Goal: Transaction & Acquisition: Purchase product/service

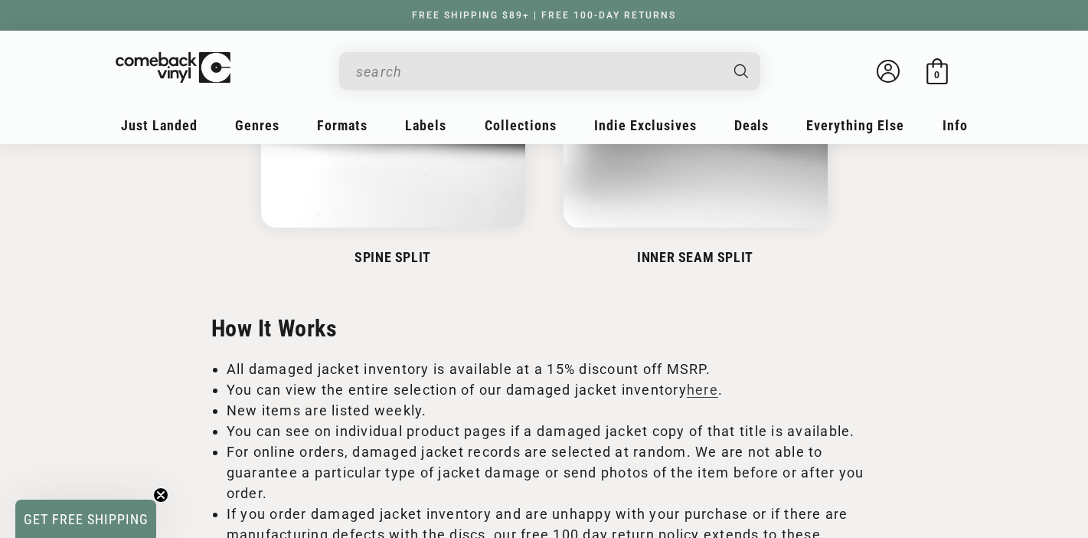
scroll to position [1054, 0]
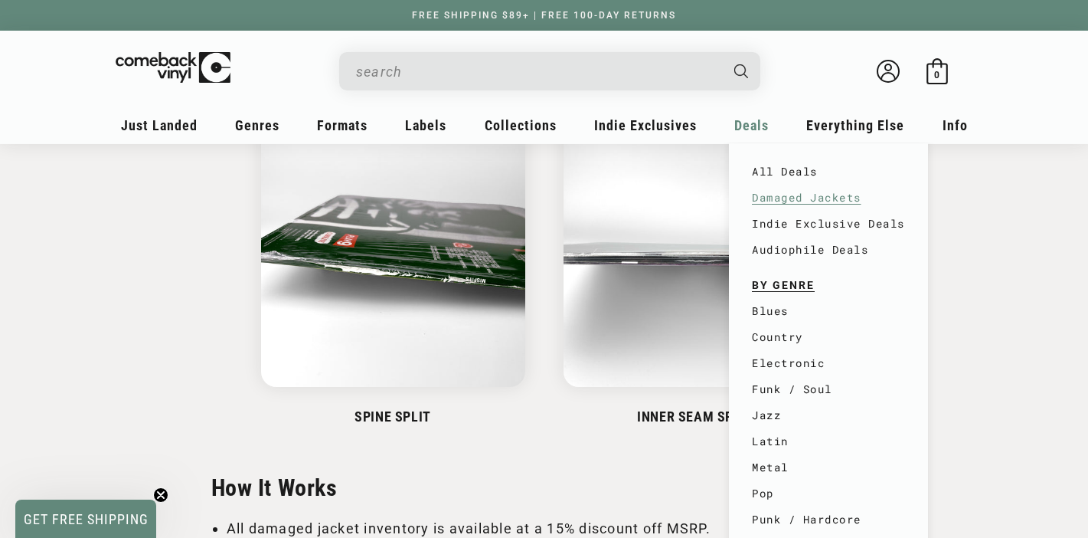
click at [784, 195] on link "Damaged Jackets" at bounding box center [828, 198] width 153 height 26
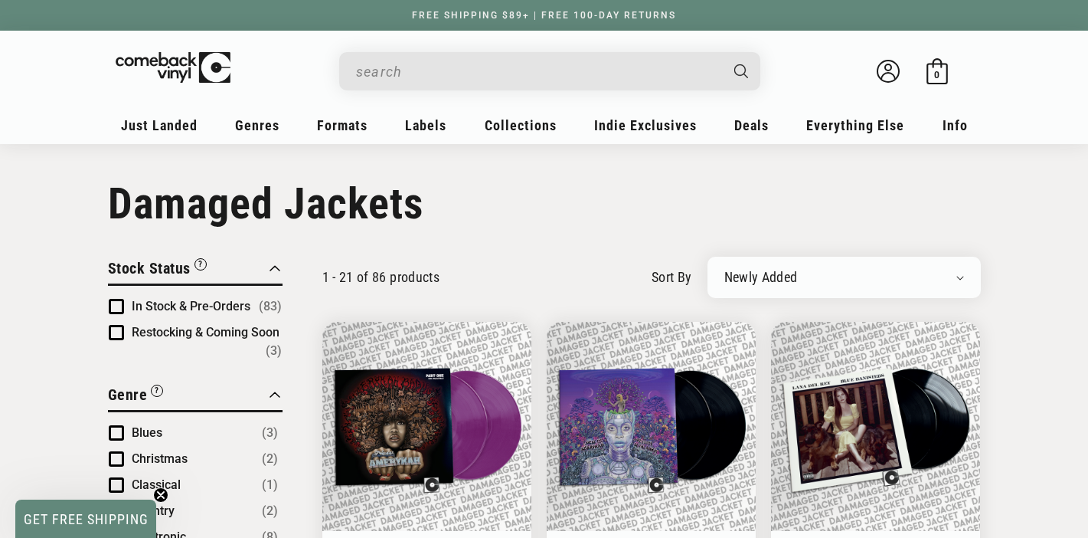
click at [732, 269] on div "Newly Added Popularity Artist (A-Z) Price (High To Low) Price (Low To High) Per…" at bounding box center [844, 277] width 273 height 41
click at [753, 270] on select "Newly Added Popularity Artist (A-Z) Price (High To Low) Price (Low To High) Per…" at bounding box center [844, 277] width 240 height 15
select select "price-descending"
click at [724, 270] on select "Newly Added Popularity Artist (A-Z) Price (High To Low) Price (Low To High) Per…" at bounding box center [844, 277] width 240 height 15
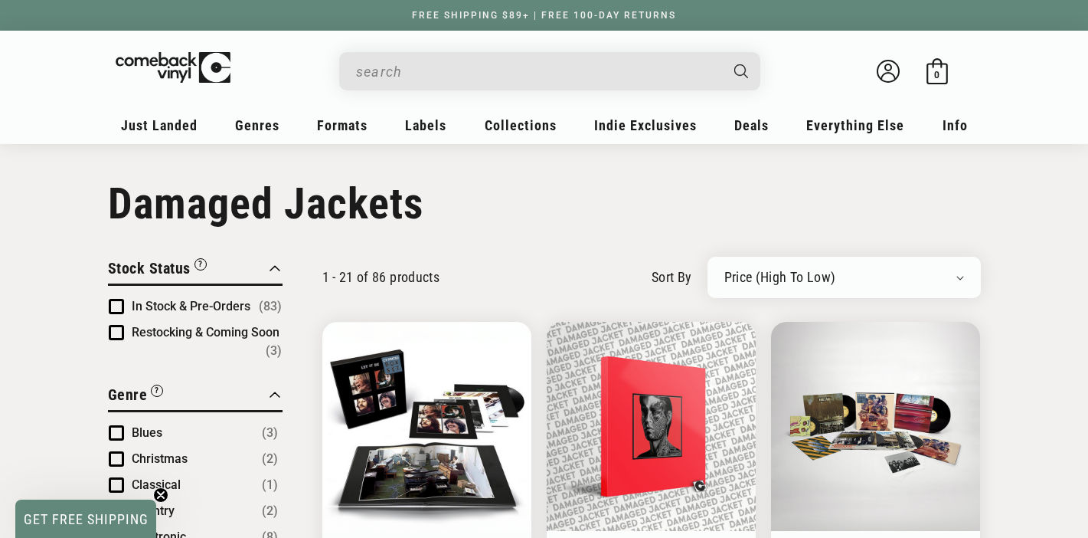
scroll to position [7, 0]
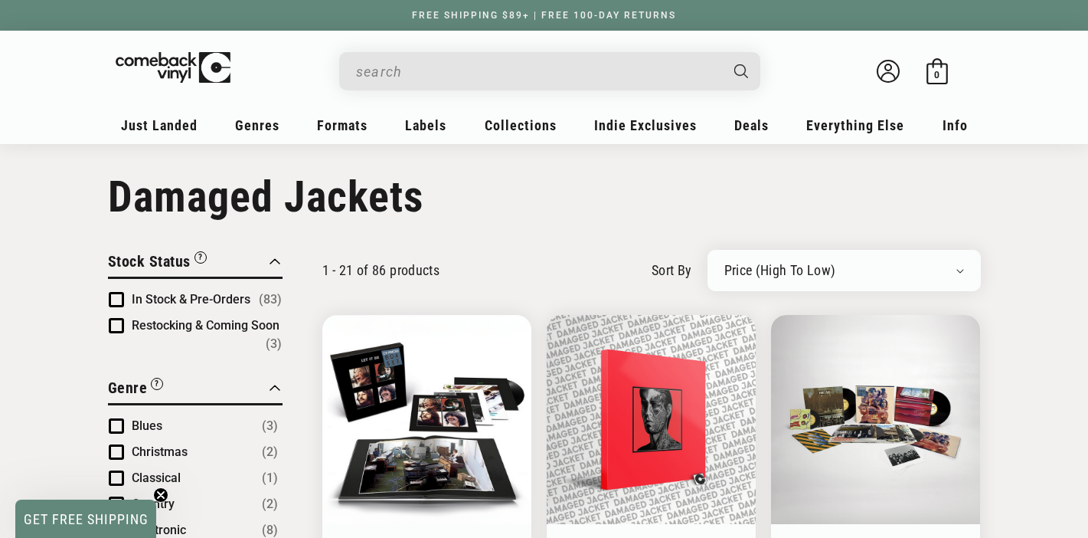
click at [766, 267] on select "Newly Added Popularity Artist (A-Z) Price (High To Low) Price (Low To High) Per…" at bounding box center [844, 270] width 240 height 15
select select "price-ascending"
click at [724, 263] on select "Newly Added Popularity Artist (A-Z) Price (High To Low) Price (Low To High) Per…" at bounding box center [844, 270] width 240 height 15
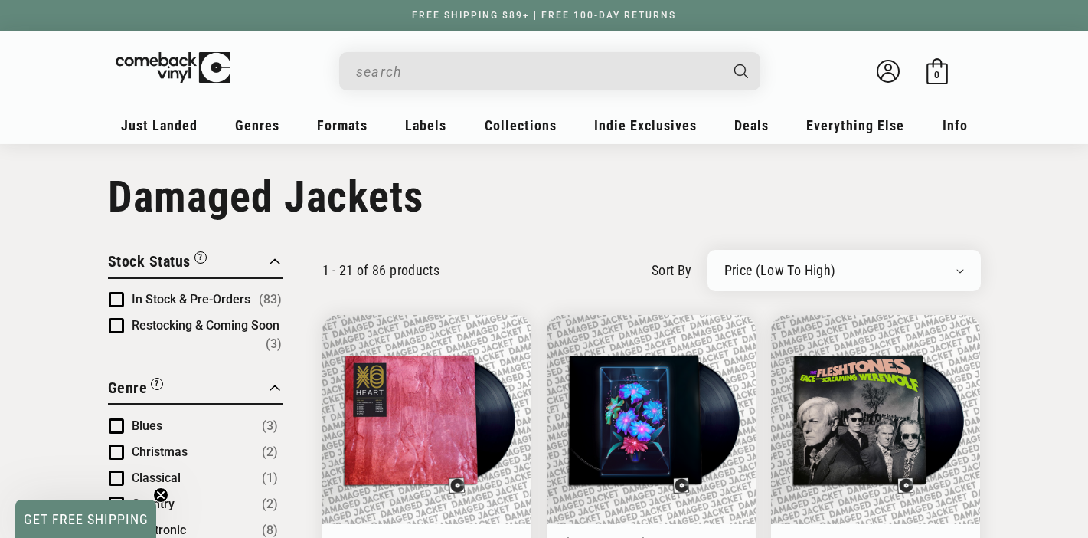
scroll to position [131, 0]
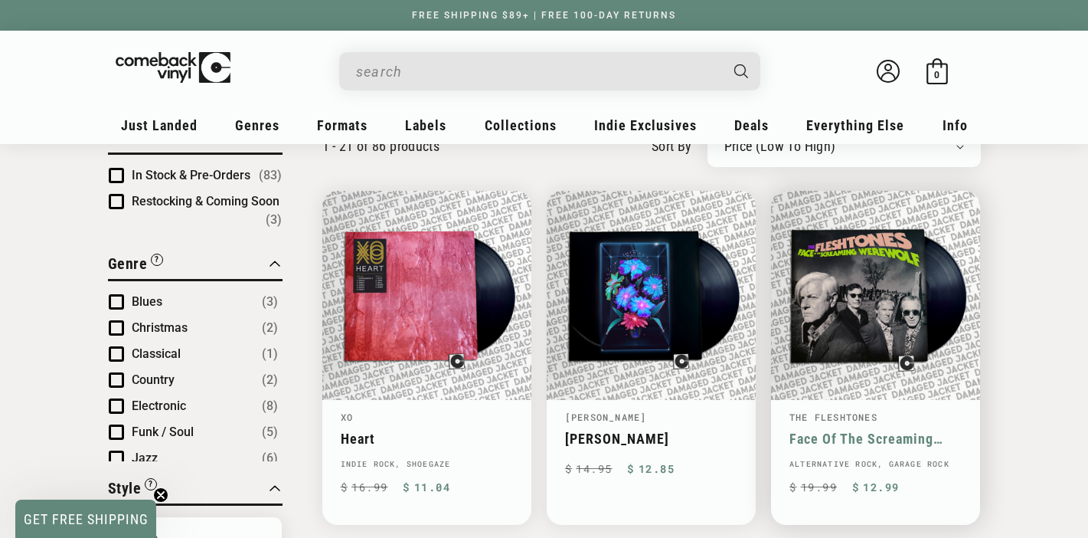
click at [843, 430] on link "Face Of The Screaming Werewolf" at bounding box center [875, 438] width 172 height 16
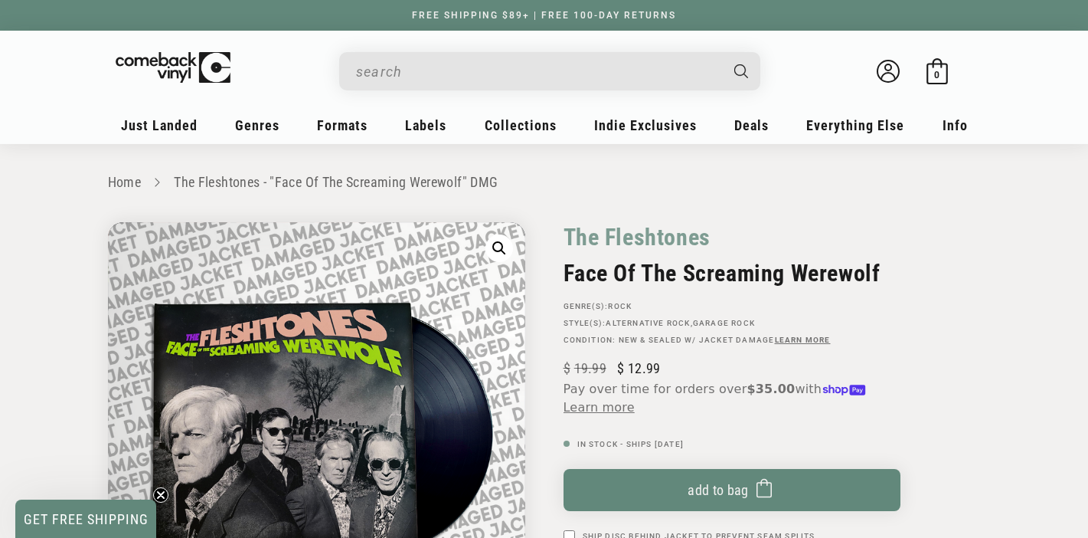
drag, startPoint x: 689, startPoint y: 251, endPoint x: 957, endPoint y: 296, distance: 271.7
click at [957, 296] on div "The Fleshtones Face Of The Screaming Werewolf GENRE(S): Rock STYLE(S): Alternat…" at bounding box center [762, 527] width 436 height 610
copy div "The Fleshtones Face Of The Screaming Werewolf"
click at [734, 320] on link "Garage Rock" at bounding box center [724, 323] width 62 height 8
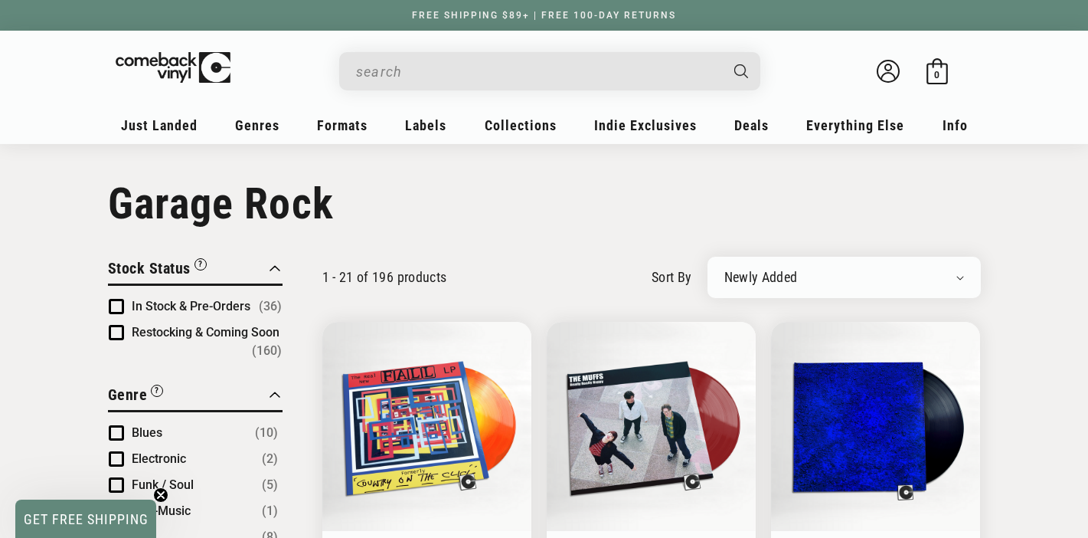
scroll to position [8, 0]
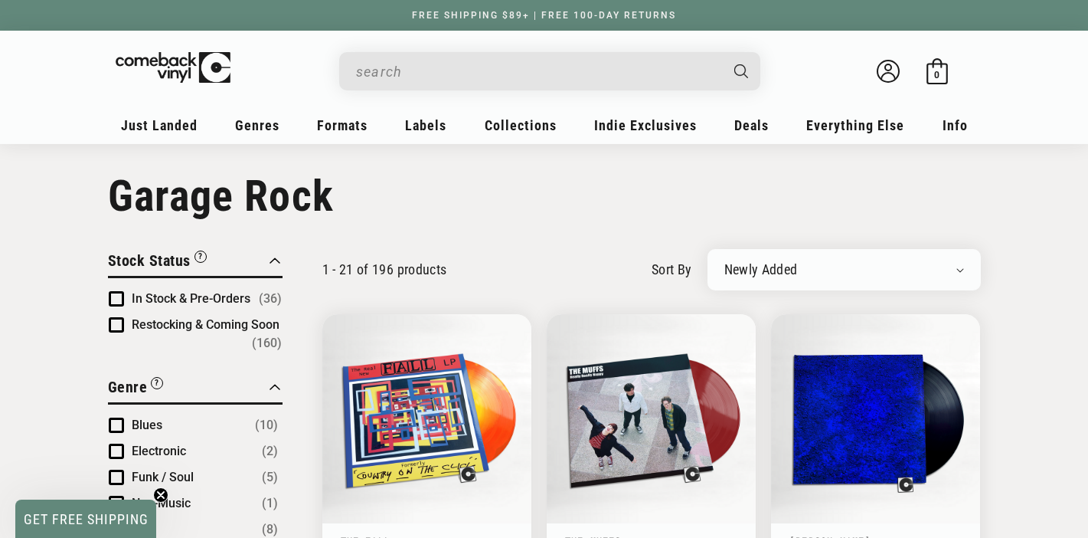
click at [792, 263] on select "Newly Added Popularity Artist (A-Z) Price (High To Low) Price (Low To High) Per…" at bounding box center [844, 269] width 240 height 15
select select "price-ascending"
click at [724, 262] on select "Newly Added Popularity Artist (A-Z) Price (High To Low) Price (Low To High) Per…" at bounding box center [844, 269] width 240 height 15
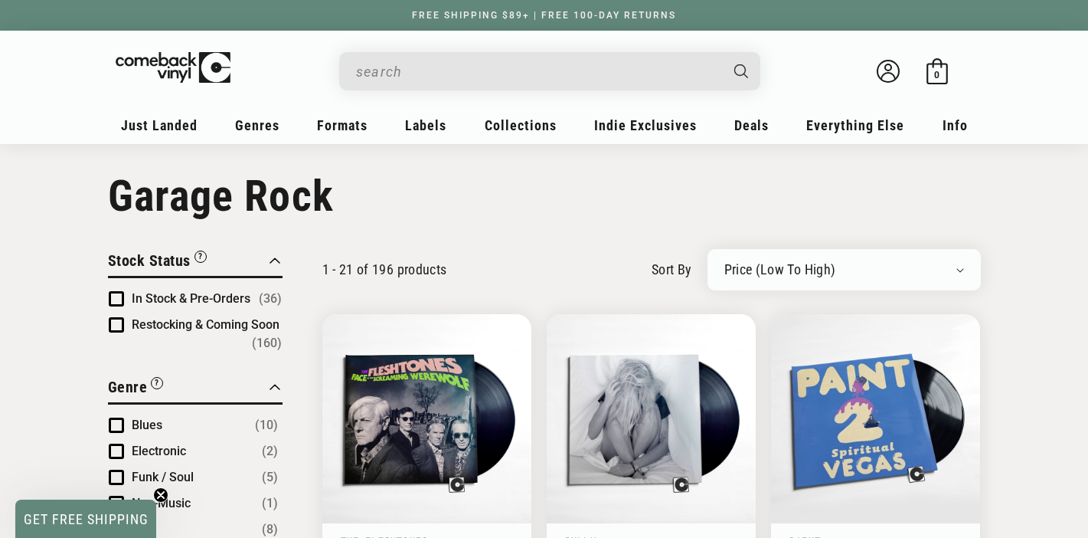
scroll to position [152, 0]
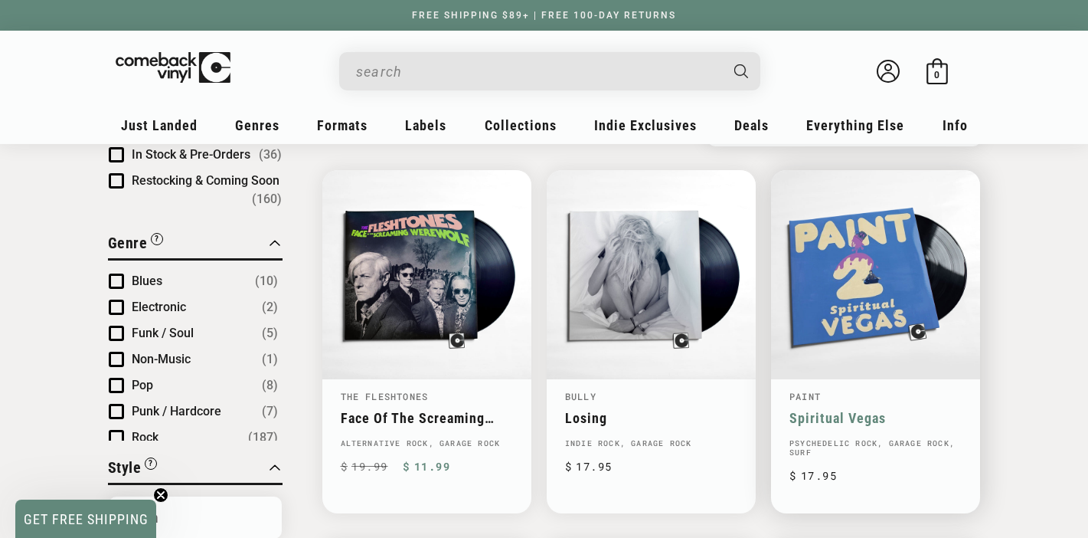
click at [802, 410] on link "Spiritual Vegas" at bounding box center [875, 418] width 172 height 16
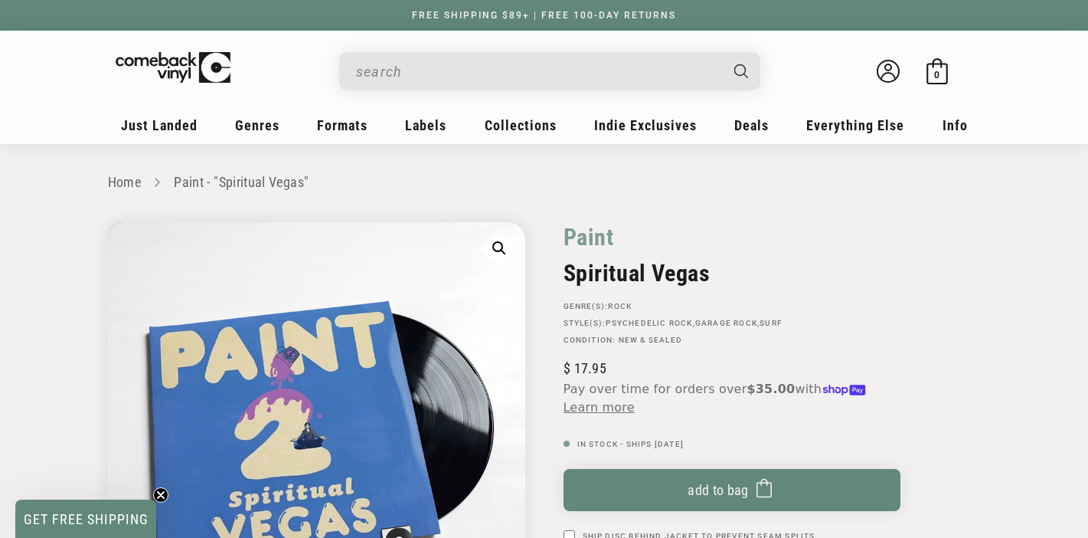
drag, startPoint x: 566, startPoint y: 229, endPoint x: 763, endPoint y: 294, distance: 207.3
click at [763, 294] on div "Paint Spiritual Vegas GENRE(S): Rock STYLE(S): Psychedelic Rock , [GEOGRAPHIC_D…" at bounding box center [762, 489] width 436 height 534
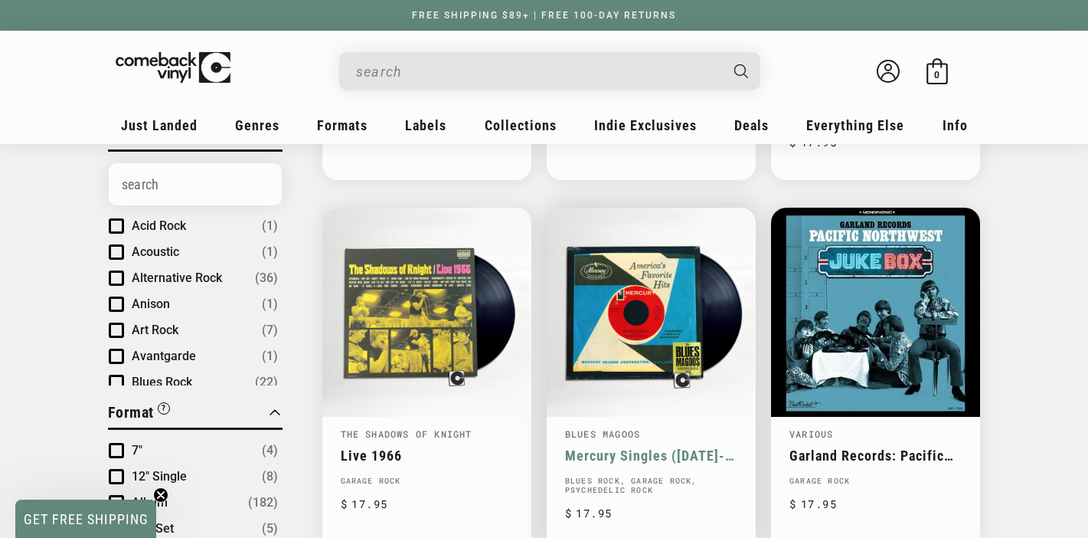
scroll to position [563, 0]
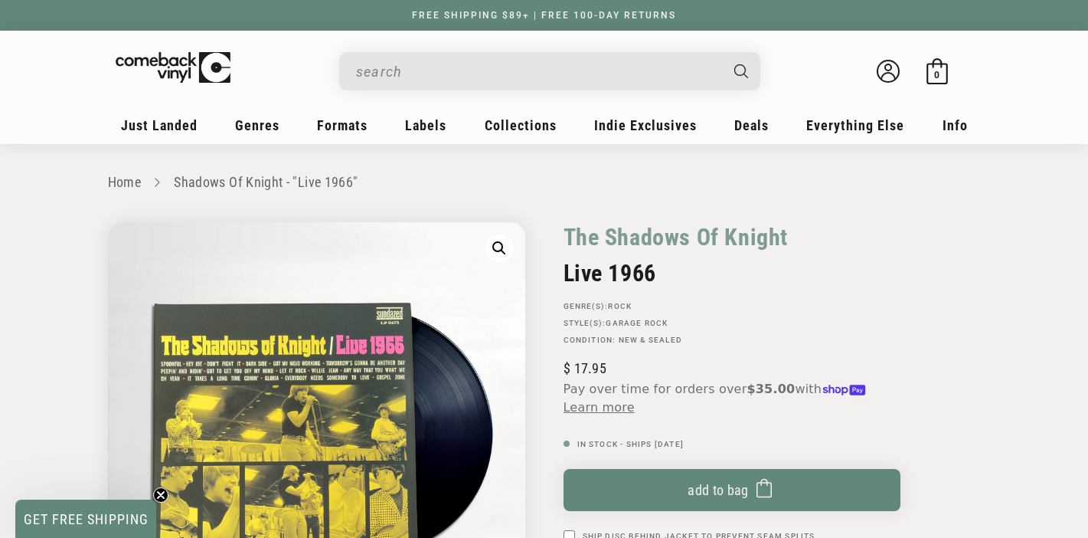
drag, startPoint x: 580, startPoint y: 225, endPoint x: 689, endPoint y: 283, distance: 123.0
click at [689, 283] on div "The Shadows Of Knight Live 1966 GENRE(S): Rock STYLE(S): [GEOGRAPHIC_DATA] Cond…" at bounding box center [762, 489] width 436 height 534
copy div "The Shadows Of Knight Live 1966"
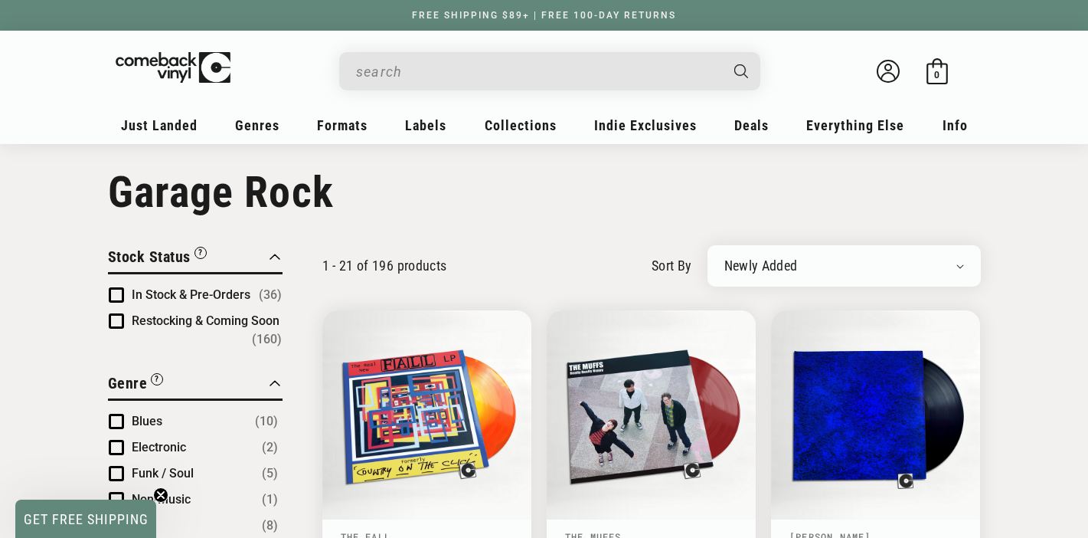
scroll to position [7, 0]
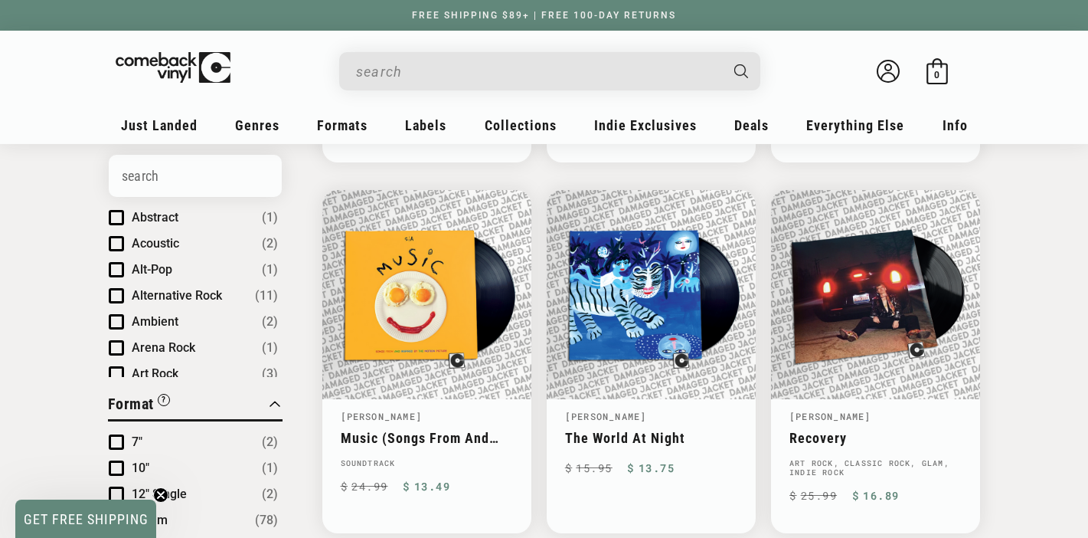
scroll to position [485, 0]
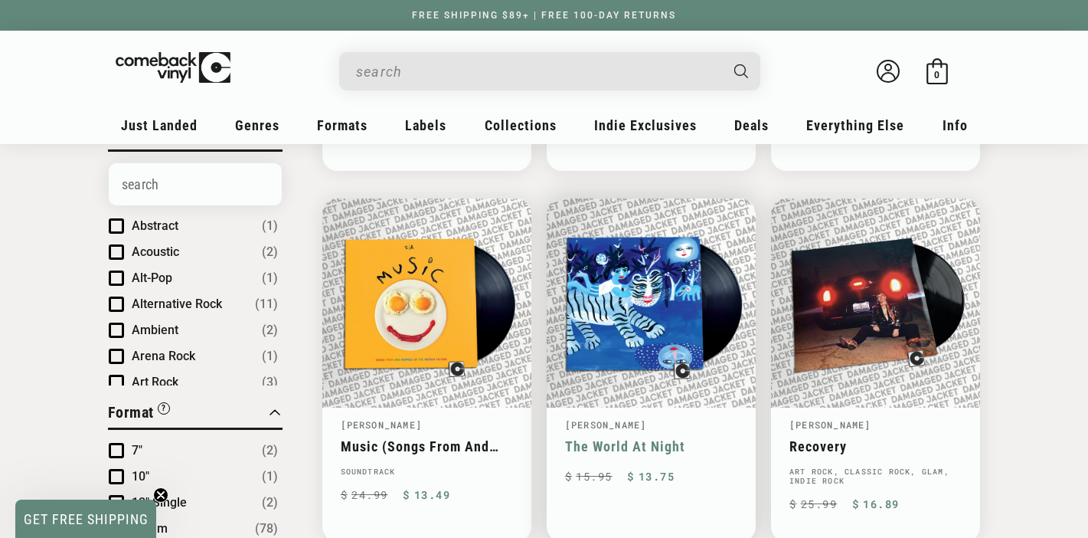
click at [691, 438] on link "The World At Night" at bounding box center [651, 446] width 172 height 16
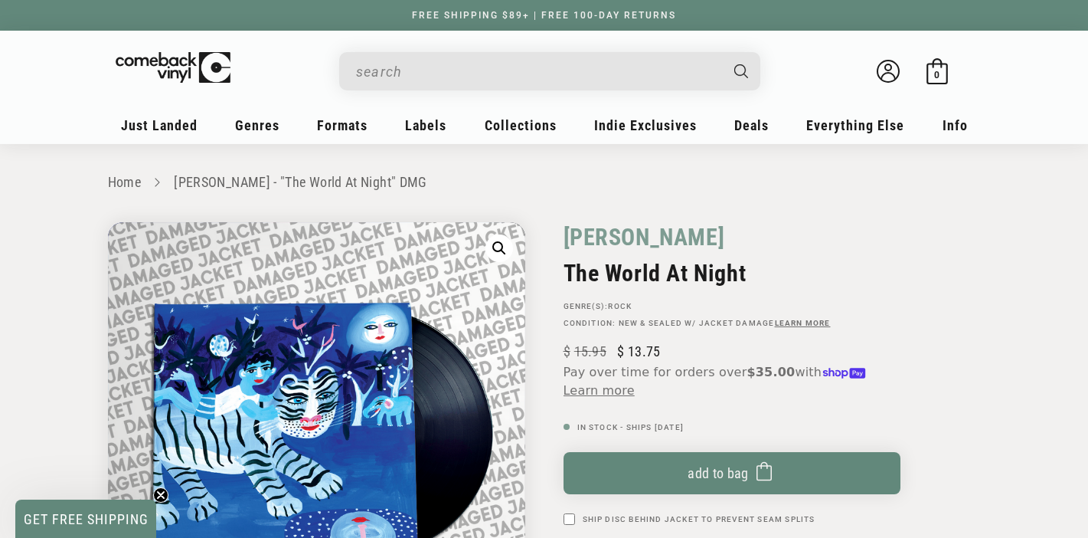
drag, startPoint x: 555, startPoint y: 229, endPoint x: 750, endPoint y: 273, distance: 199.3
click at [750, 273] on div "Walter Martin The World At Night GENRE(S): Rock Condition: New & Sealed W/ Jack…" at bounding box center [762, 481] width 436 height 518
copy div "Walter Martin The World At Night"
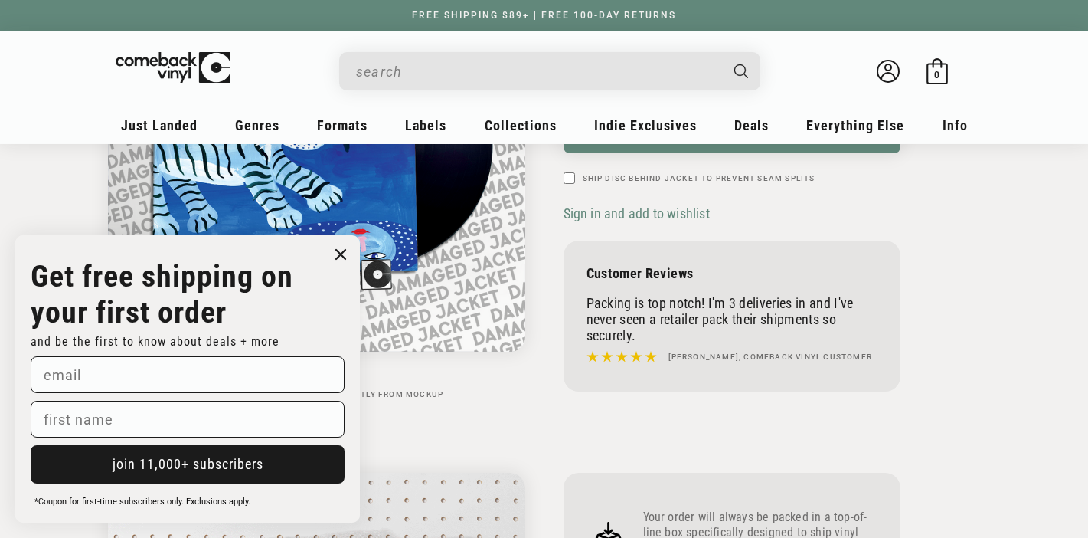
scroll to position [478, 0]
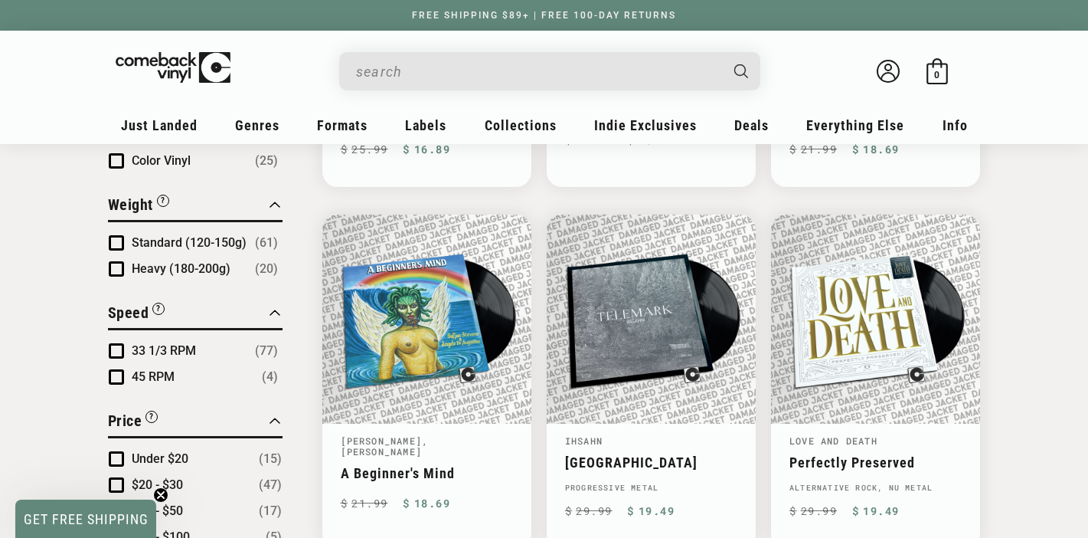
scroll to position [1277, 0]
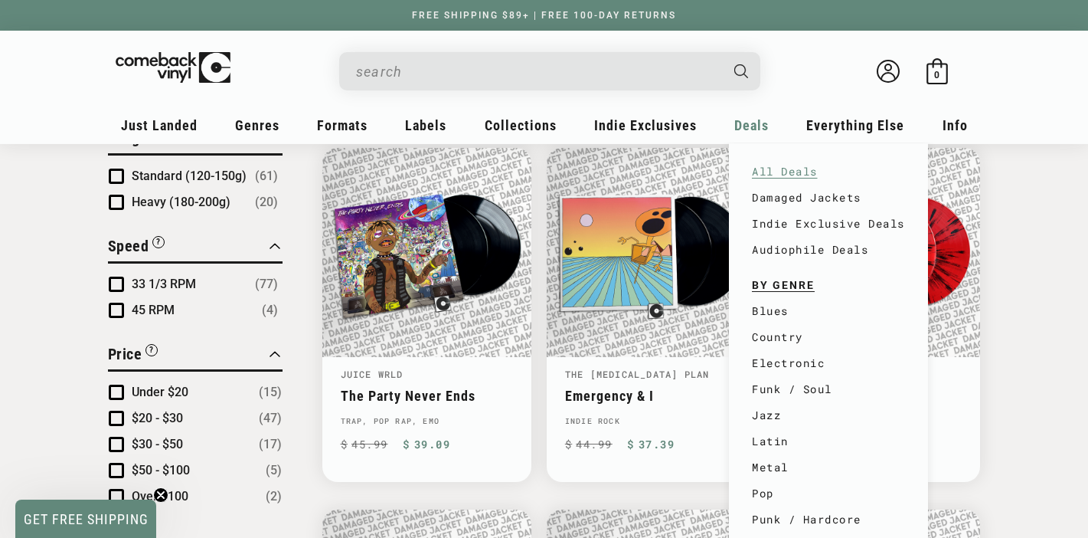
click at [780, 173] on link "All Deals" at bounding box center [828, 172] width 153 height 26
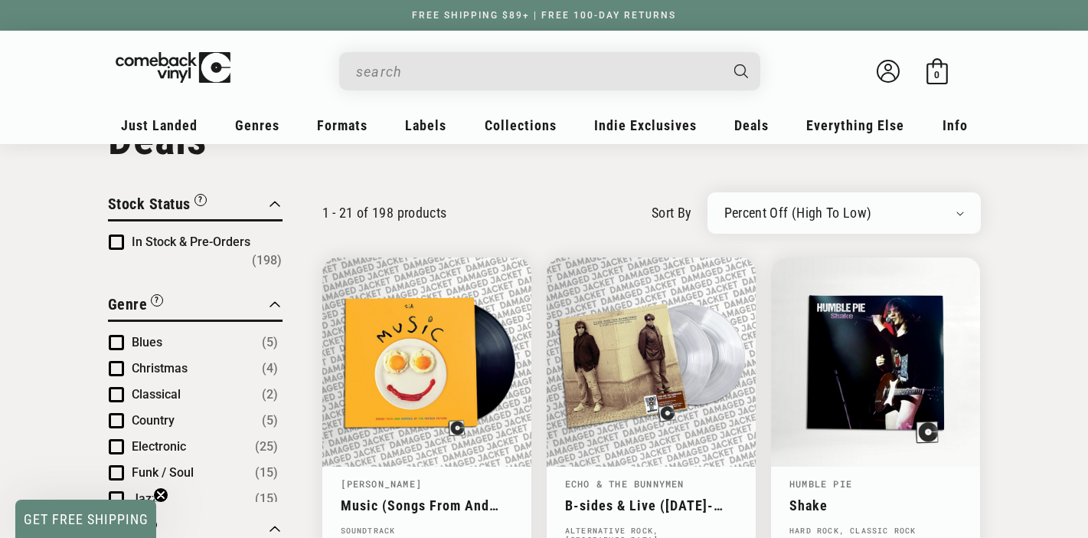
scroll to position [69, 0]
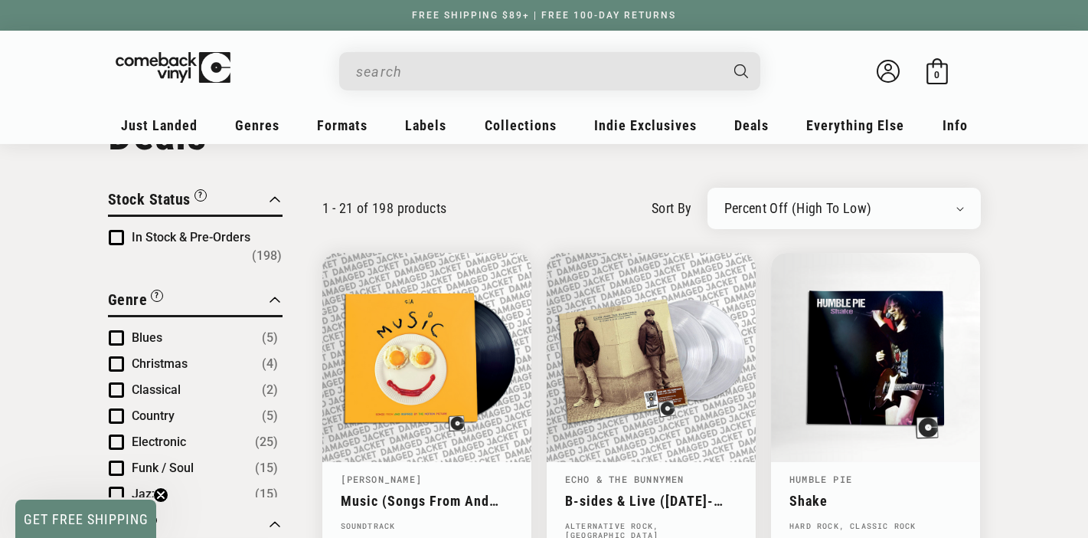
click at [799, 210] on select "Newly Added Popularity Artist (A-Z) Price (High To Low) Price (Low To High) Per…" at bounding box center [844, 208] width 240 height 15
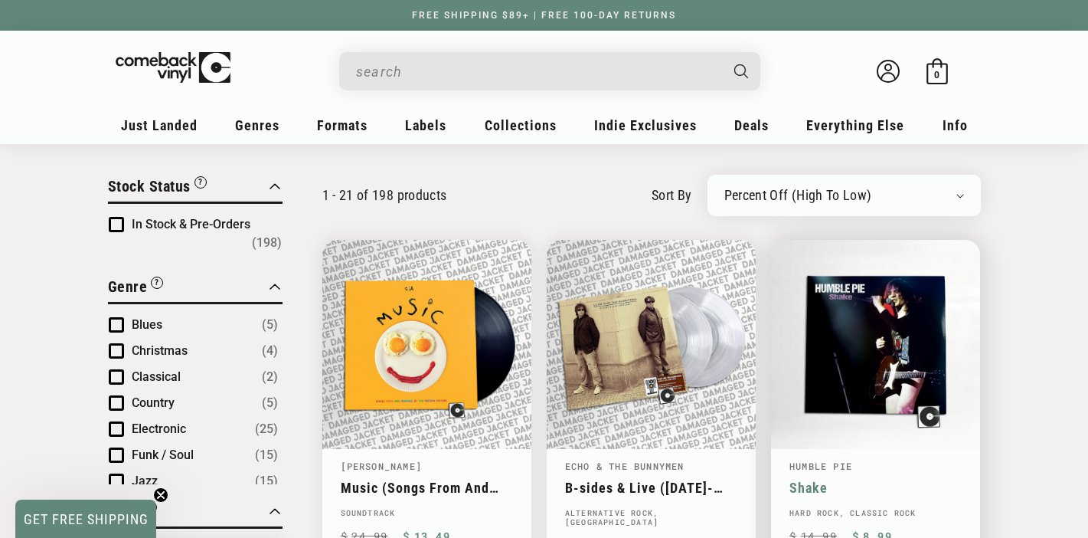
scroll to position [44, 0]
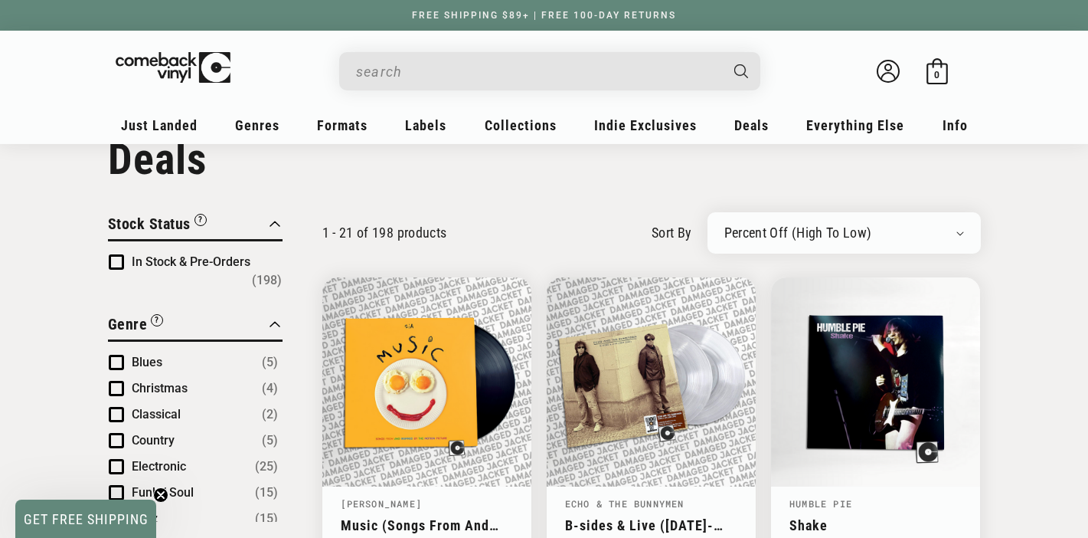
click at [851, 232] on select "Newly Added Popularity Artist (A-Z) Price (High To Low) Price (Low To High) Per…" at bounding box center [844, 232] width 240 height 15
select select "price-ascending"
click at [724, 225] on select "Newly Added Popularity Artist (A-Z) Price (High To Low) Price (Low To High) Per…" at bounding box center [844, 232] width 240 height 15
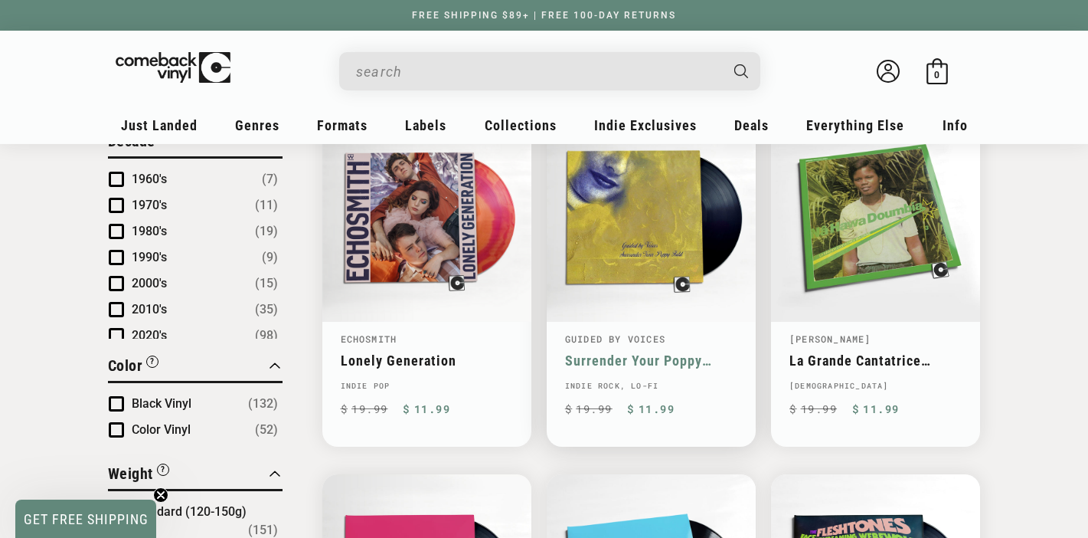
scroll to position [920, 0]
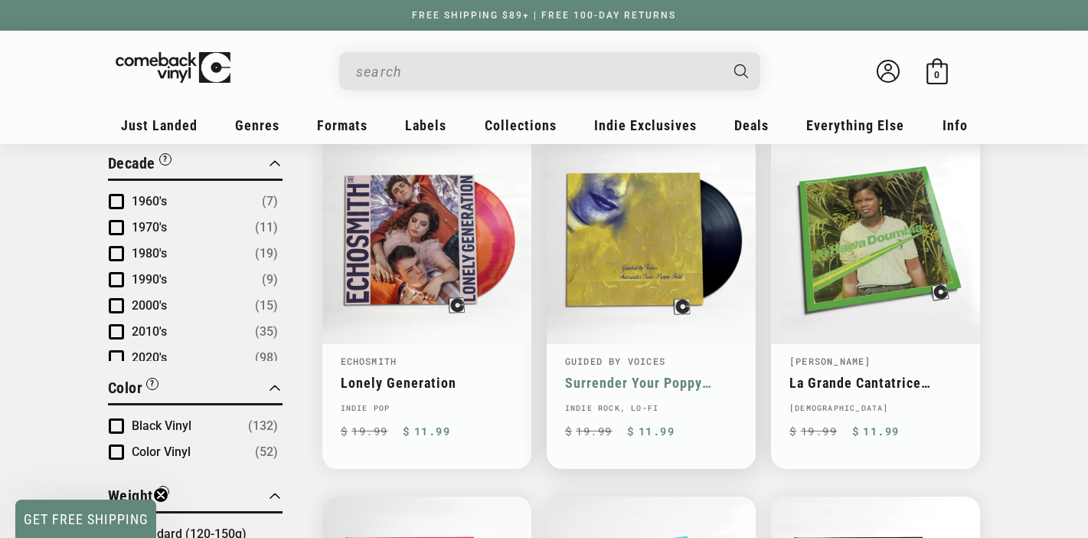
click at [642, 374] on link "Surrender Your Poppy Field" at bounding box center [651, 382] width 172 height 16
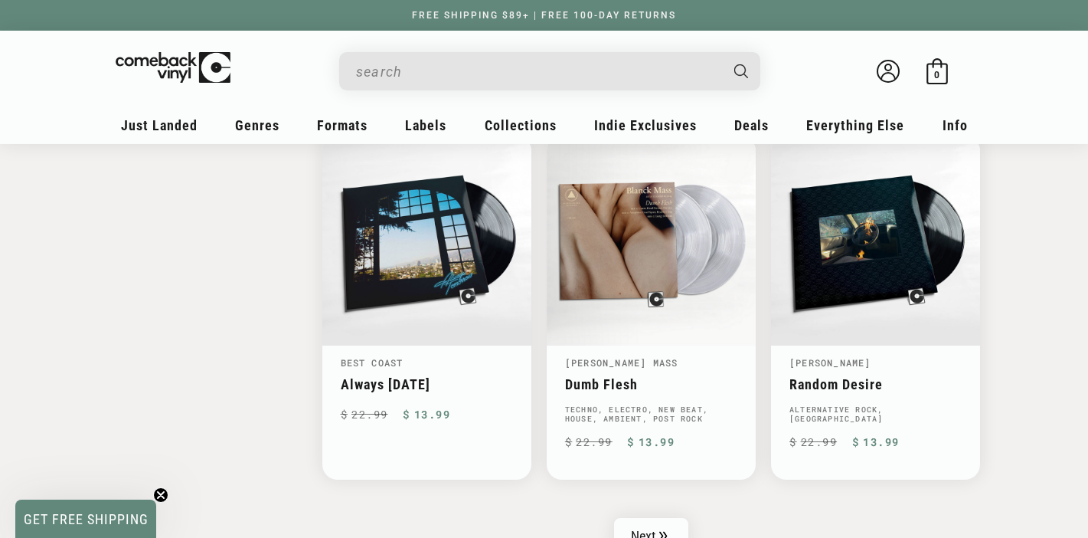
scroll to position [2466, 0]
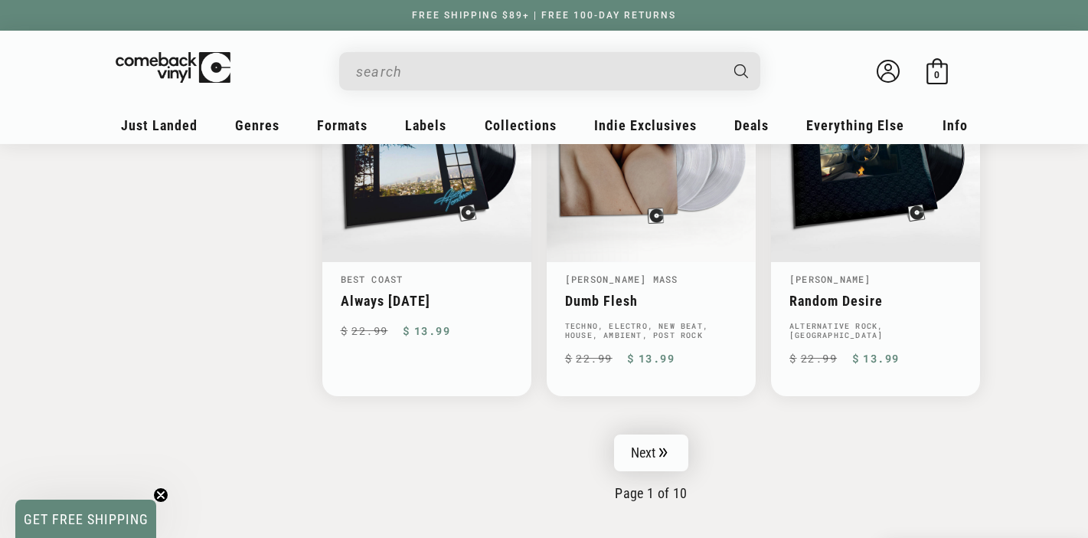
click at [659, 434] on link "Next" at bounding box center [651, 452] width 75 height 37
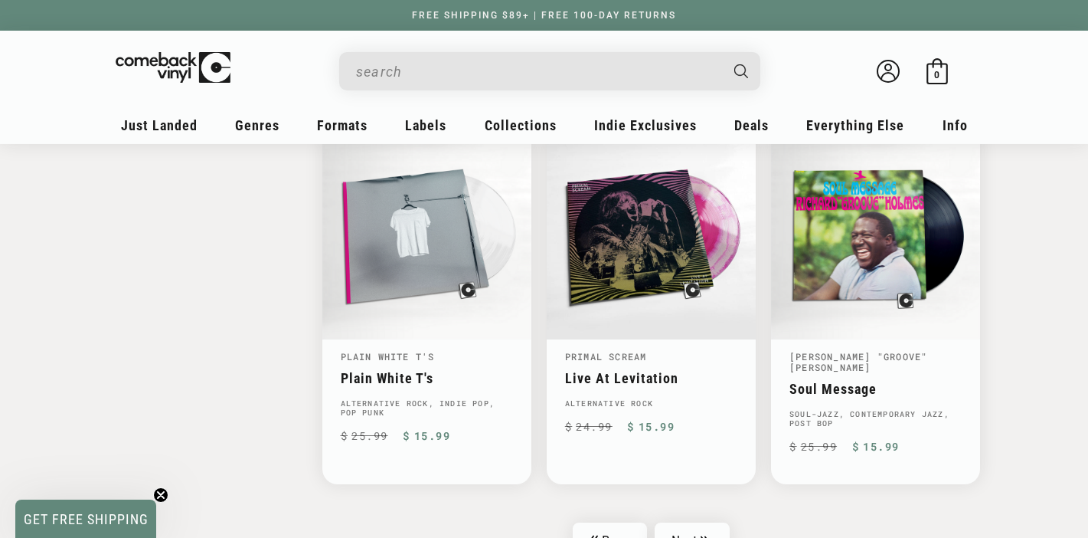
scroll to position [2479, 0]
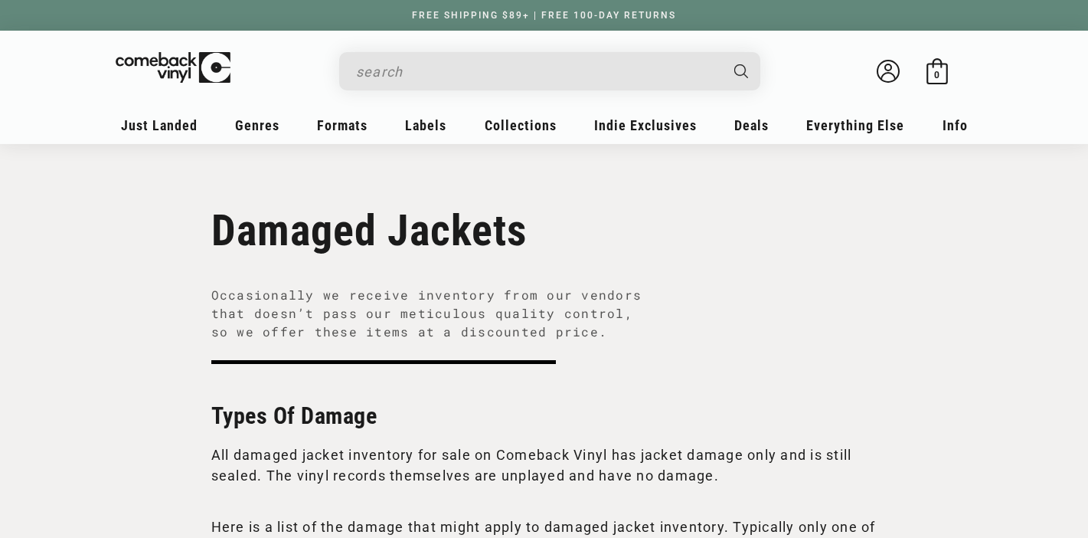
scroll to position [933, 0]
